Goal: Check status

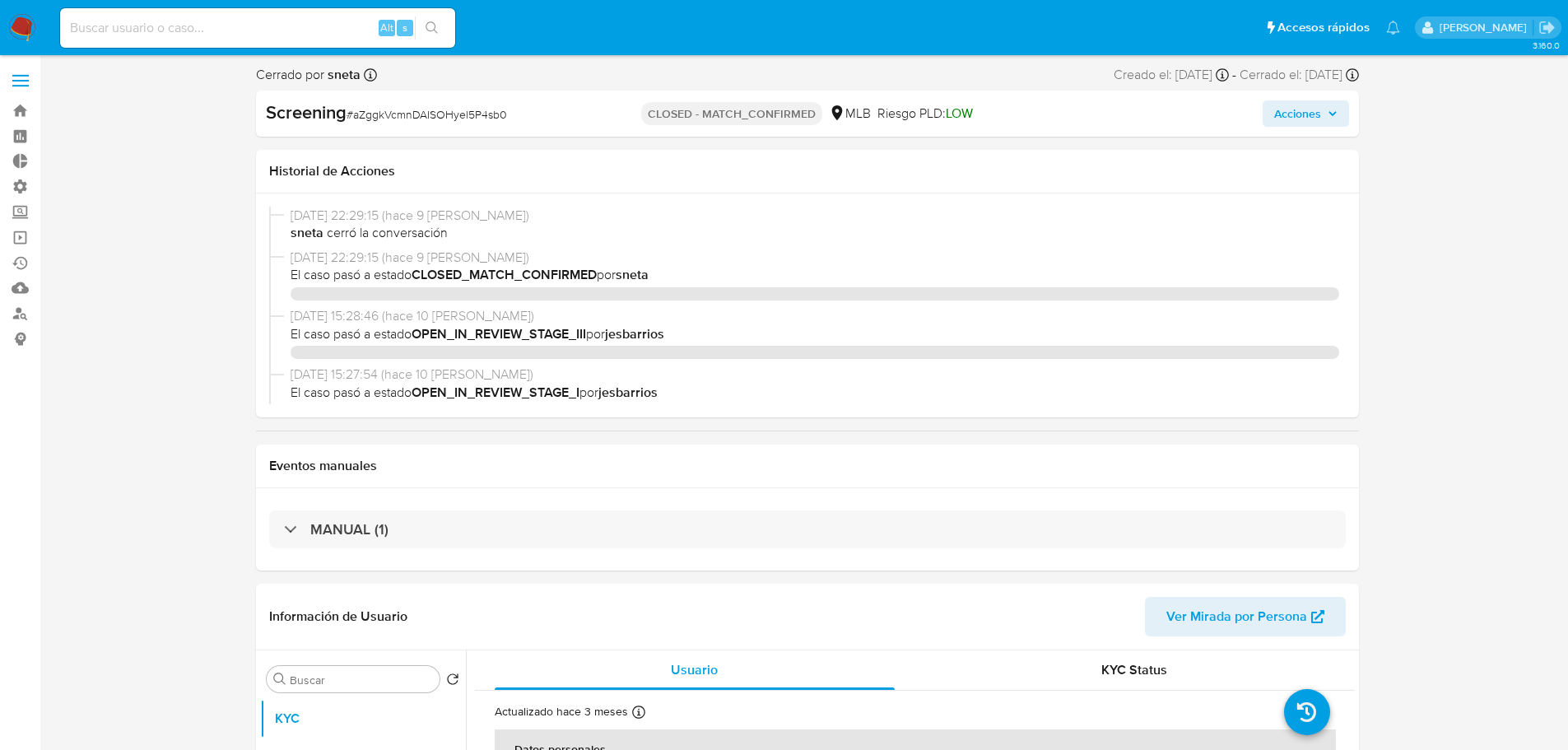
select select "10"
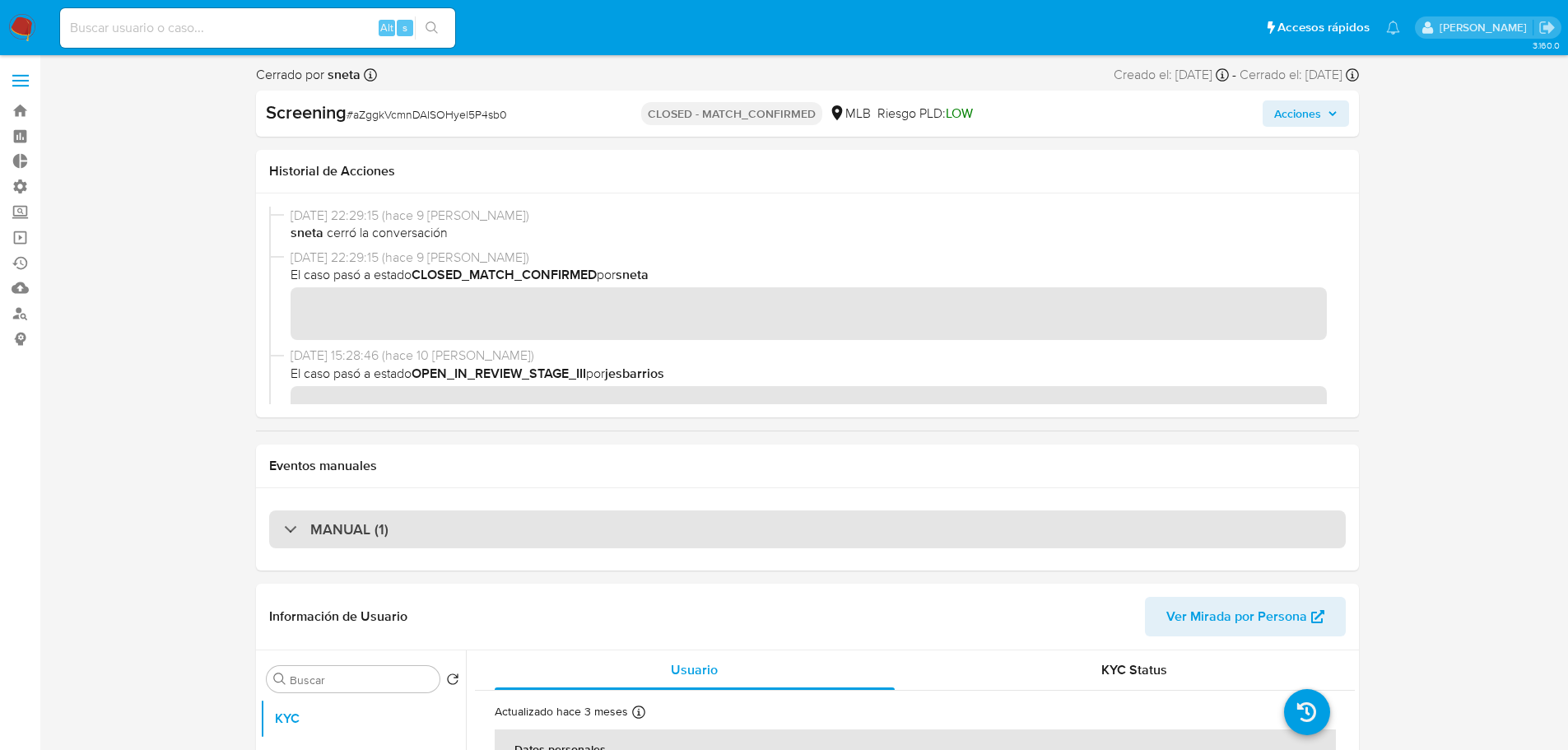
scroll to position [2418, 0]
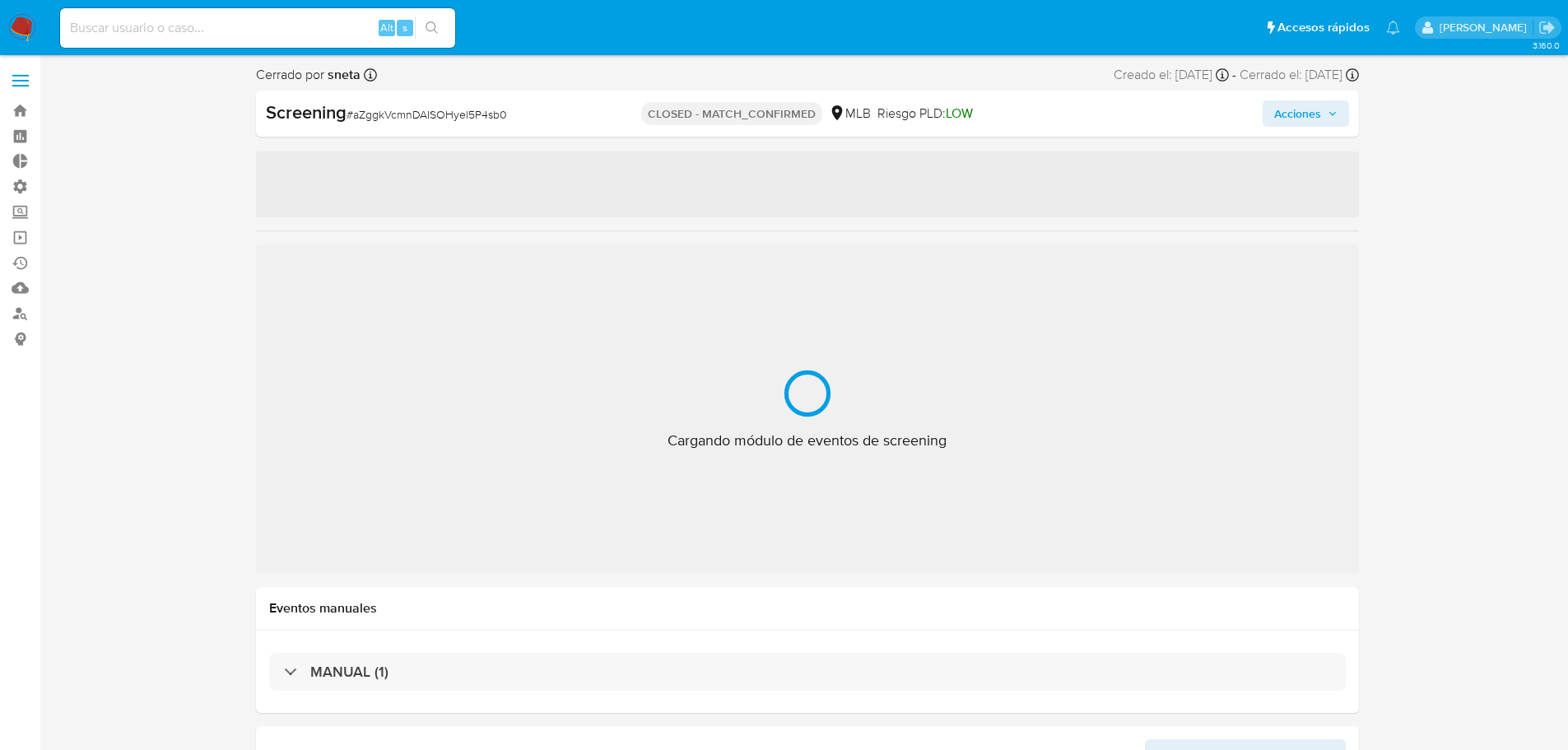
select select "10"
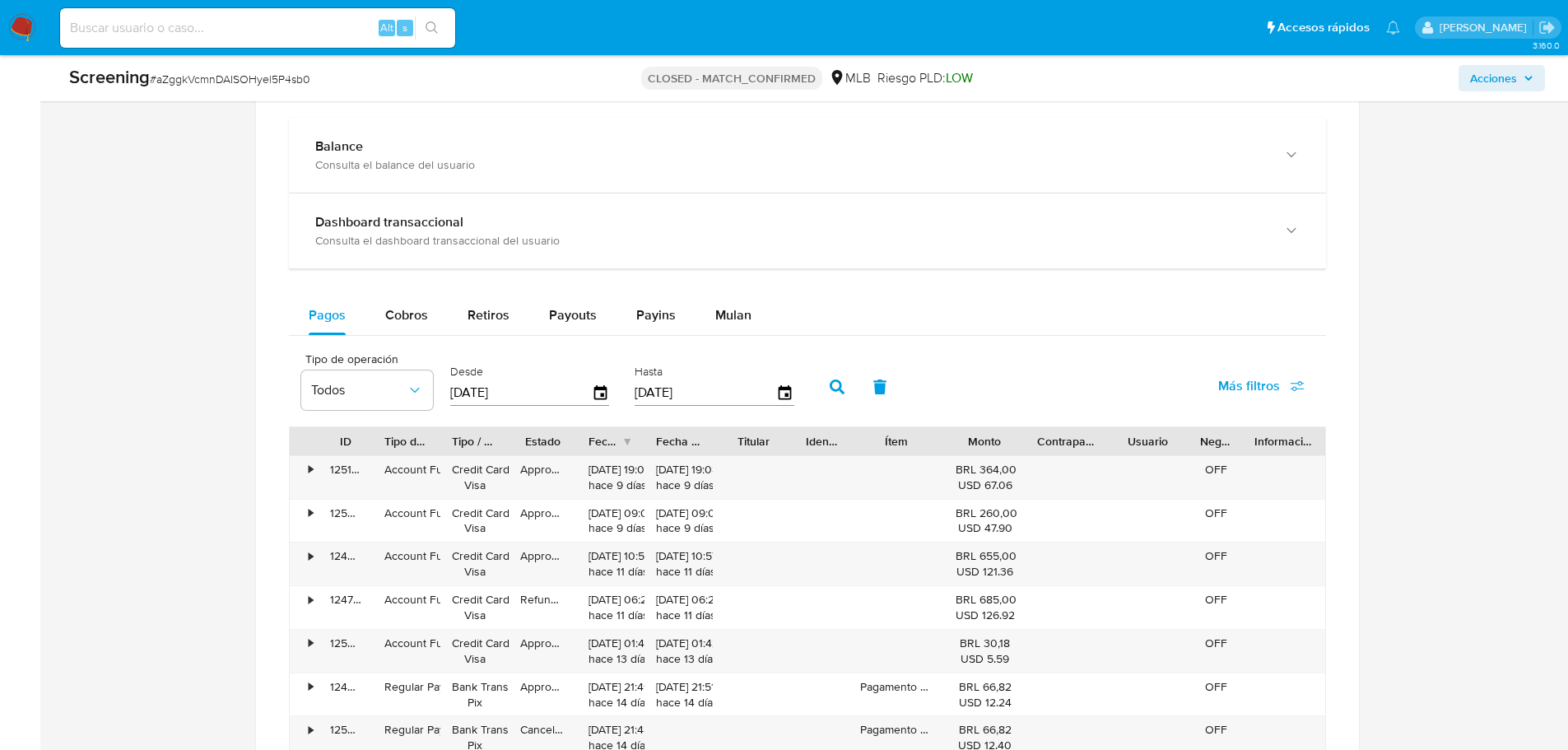
scroll to position [1152, 0]
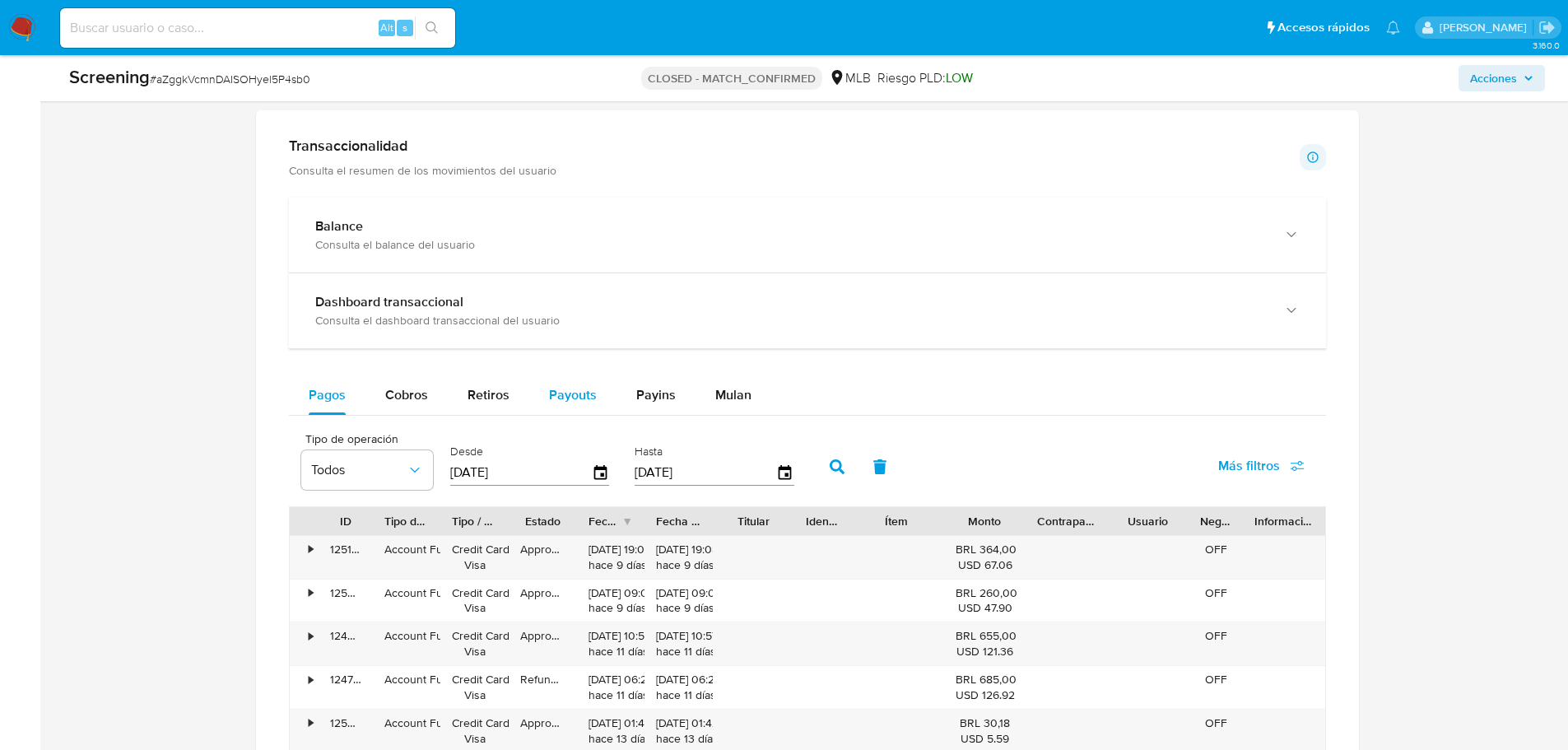
click at [564, 407] on div "Payouts" at bounding box center [573, 395] width 48 height 40
select select "10"
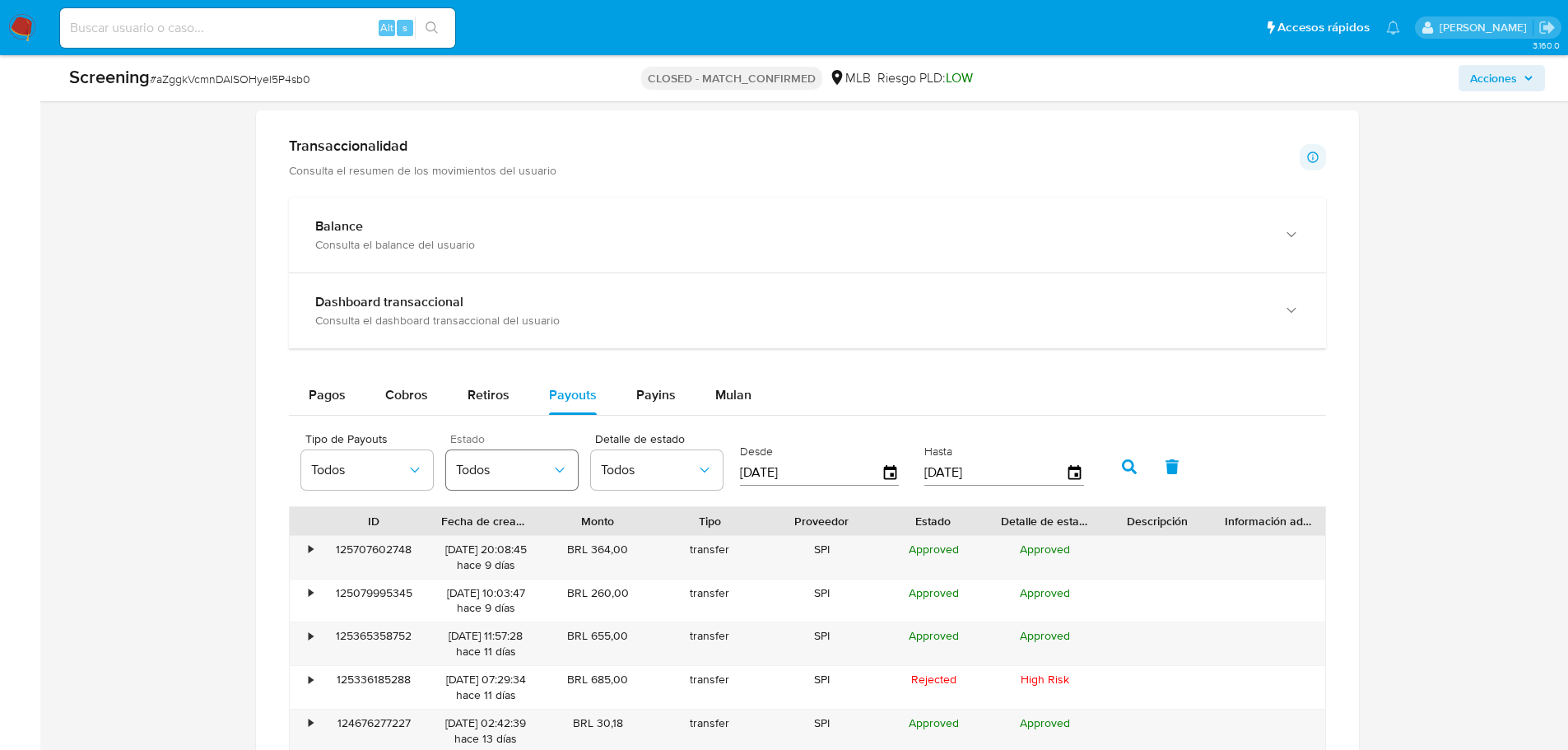
click at [525, 473] on span "Todos" at bounding box center [503, 470] width 95 height 16
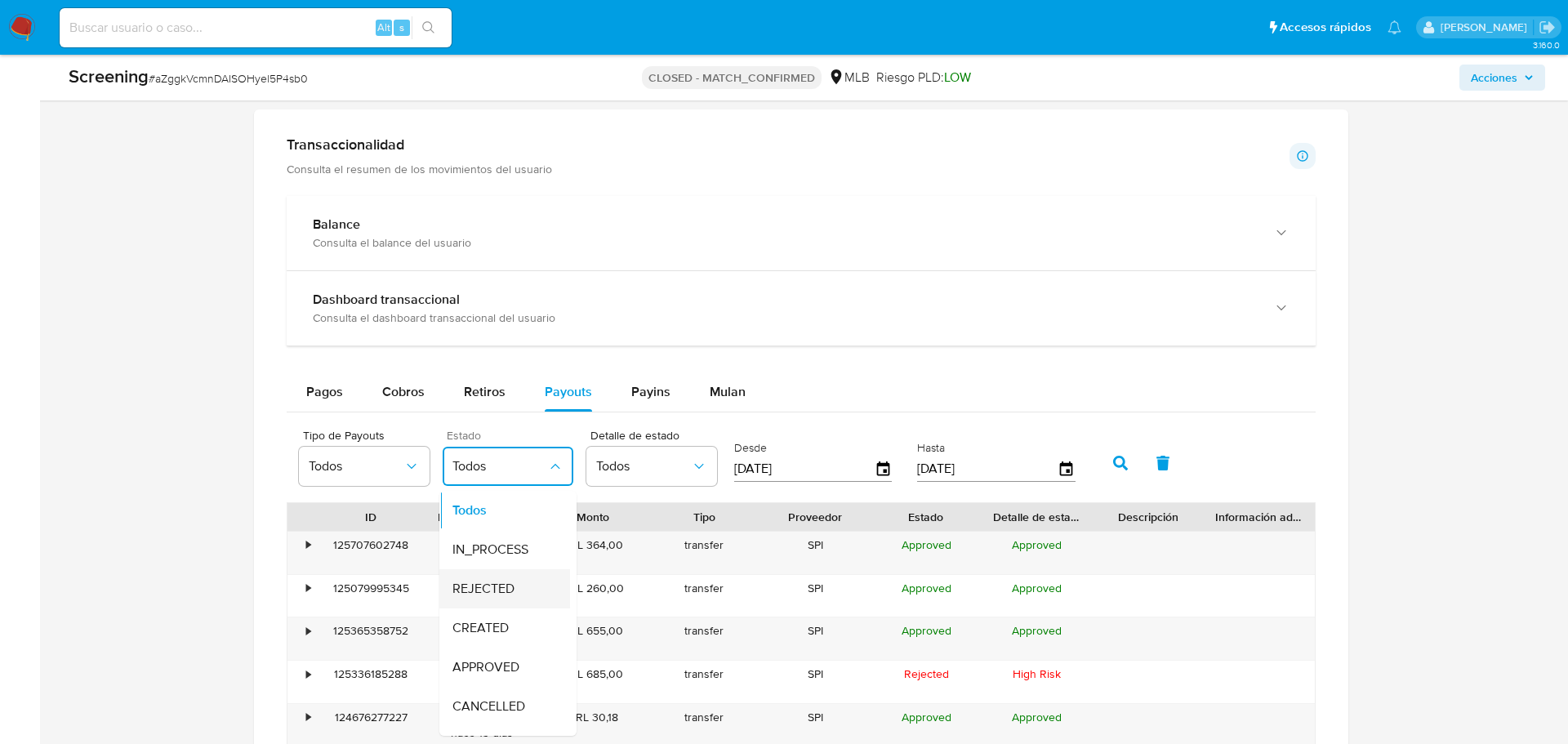
click at [493, 593] on span "REJECTED" at bounding box center [483, 588] width 62 height 16
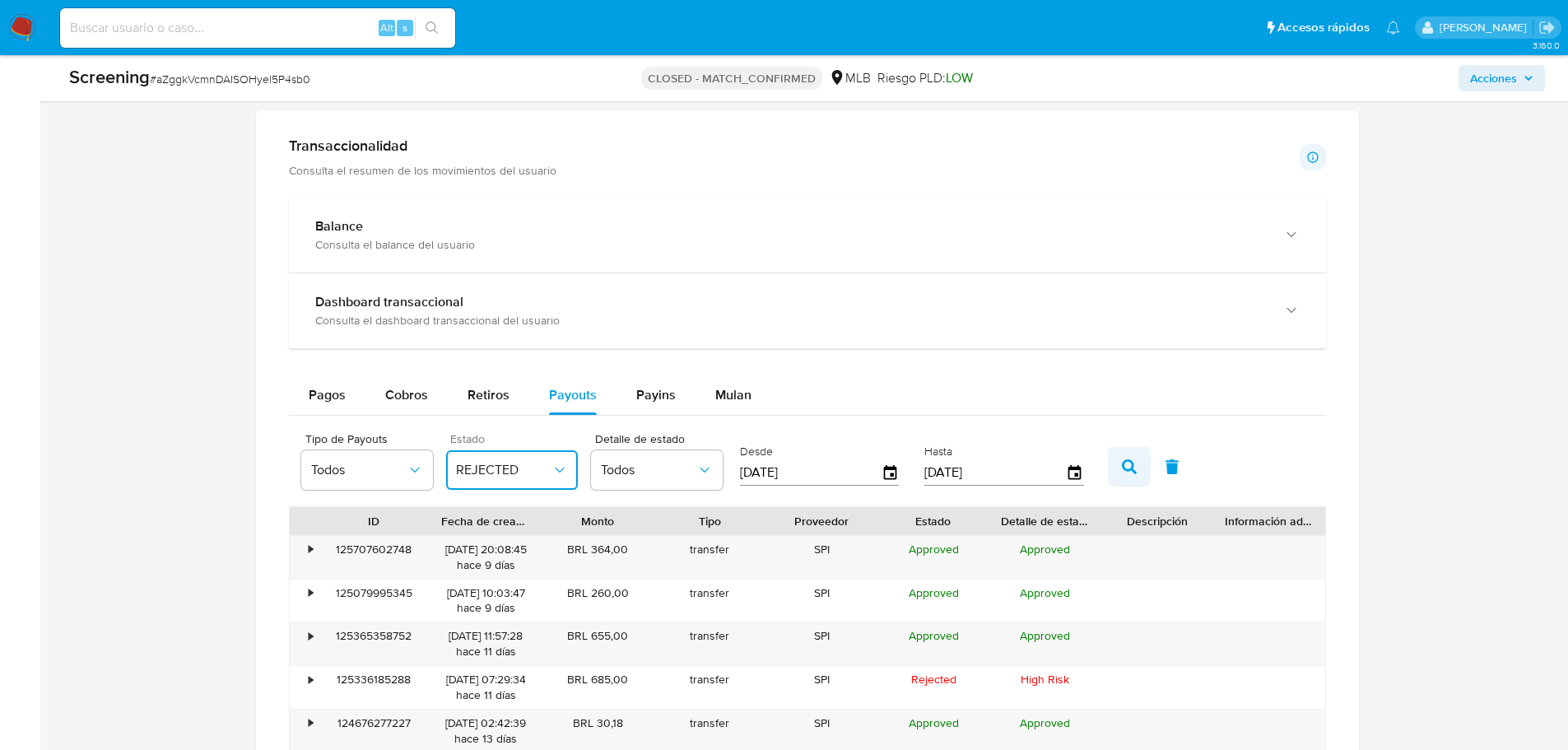
click at [1135, 478] on button "button" at bounding box center [1130, 466] width 43 height 40
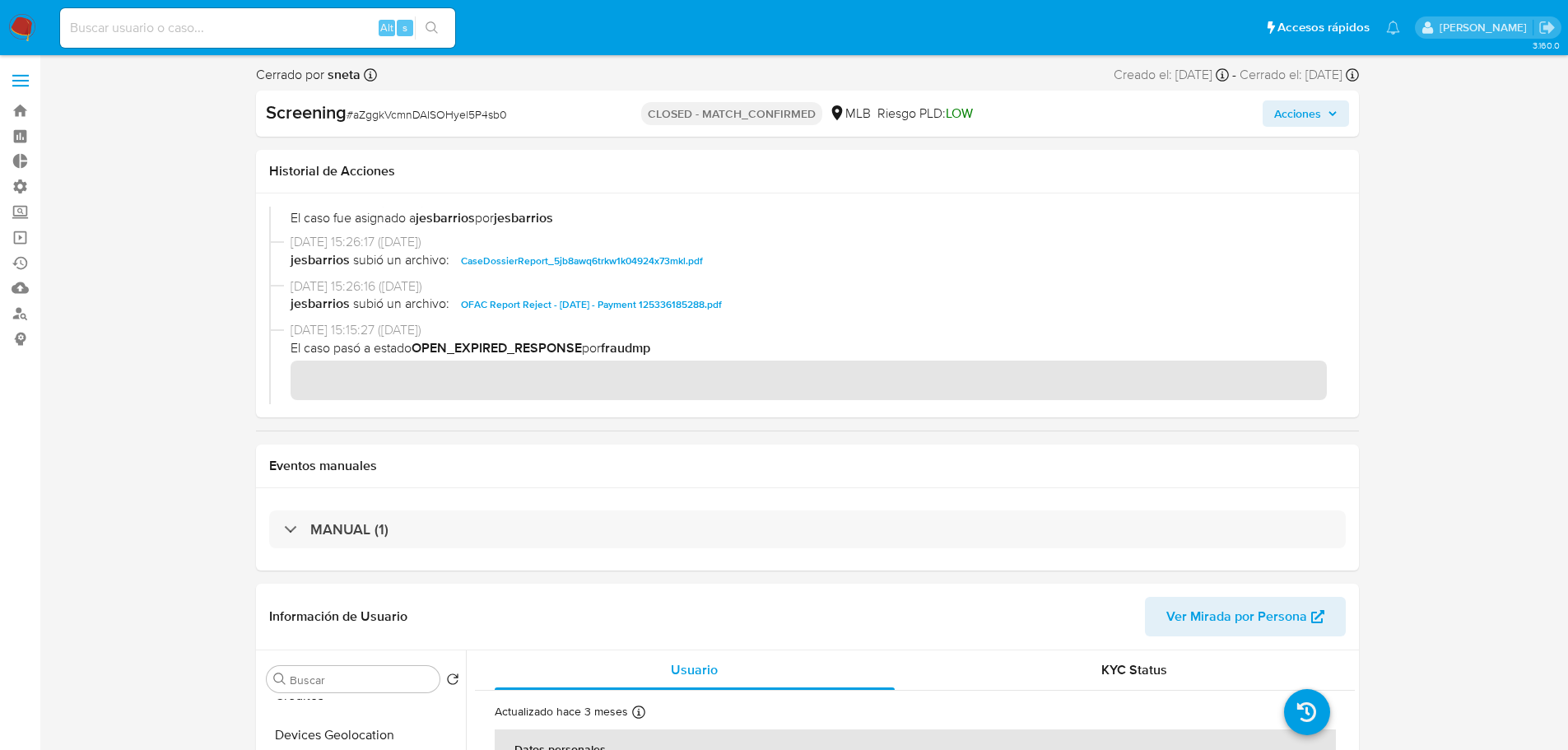
scroll to position [1247, 0]
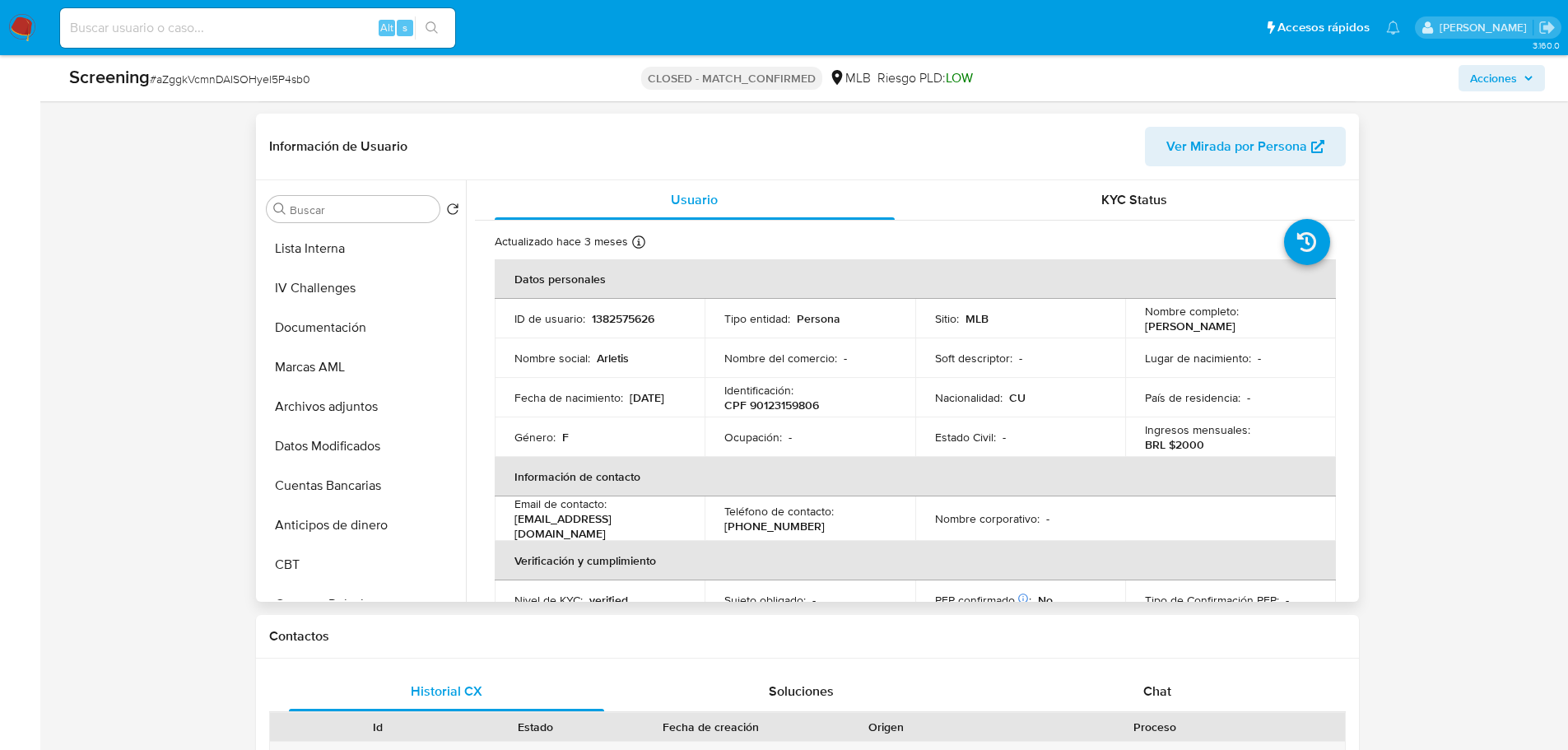
scroll to position [0, 0]
